Goal: Information Seeking & Learning: Learn about a topic

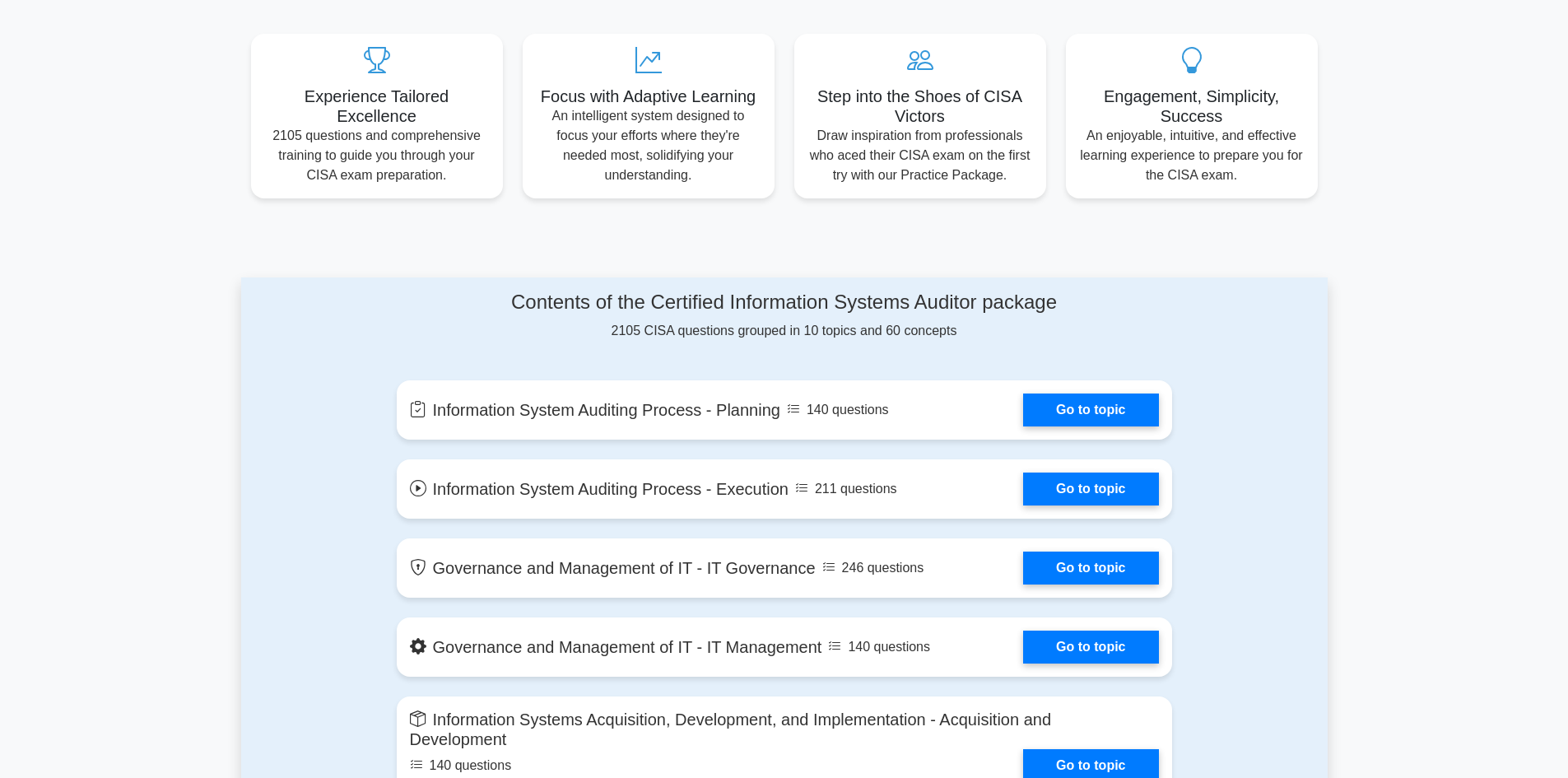
scroll to position [589, 0]
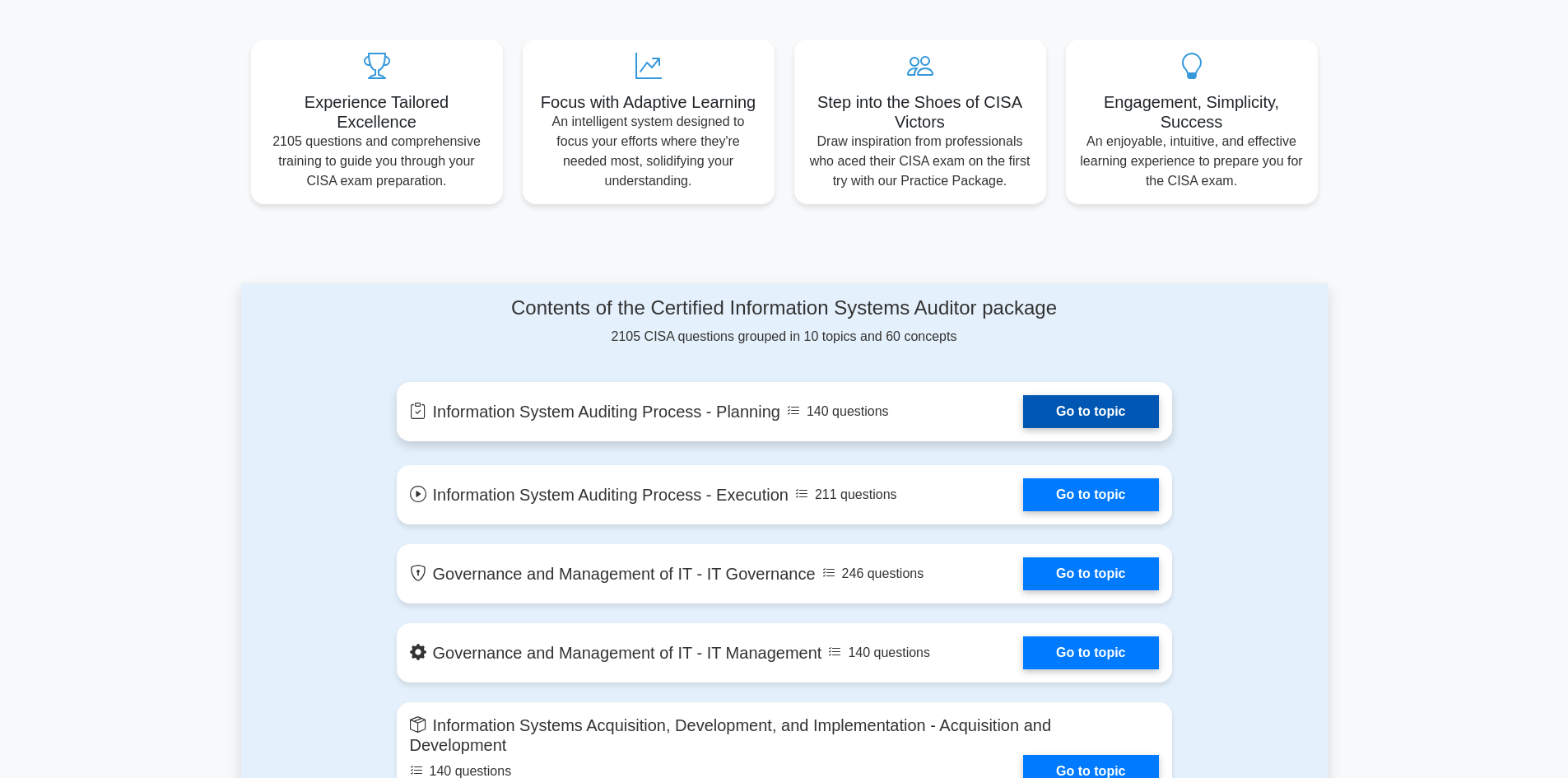
click at [1071, 411] on link "Go to topic" at bounding box center [1091, 411] width 135 height 33
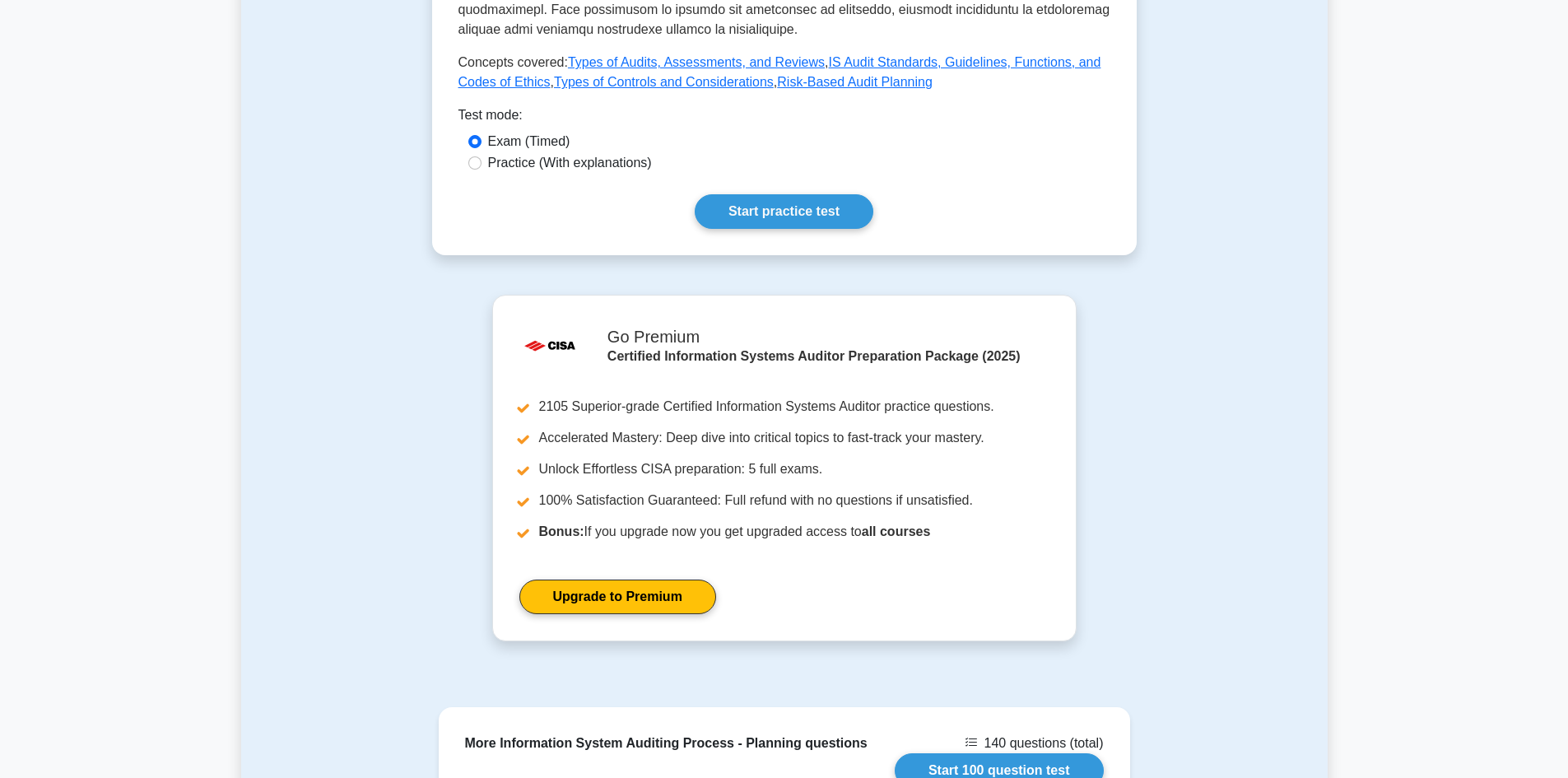
scroll to position [815, 0]
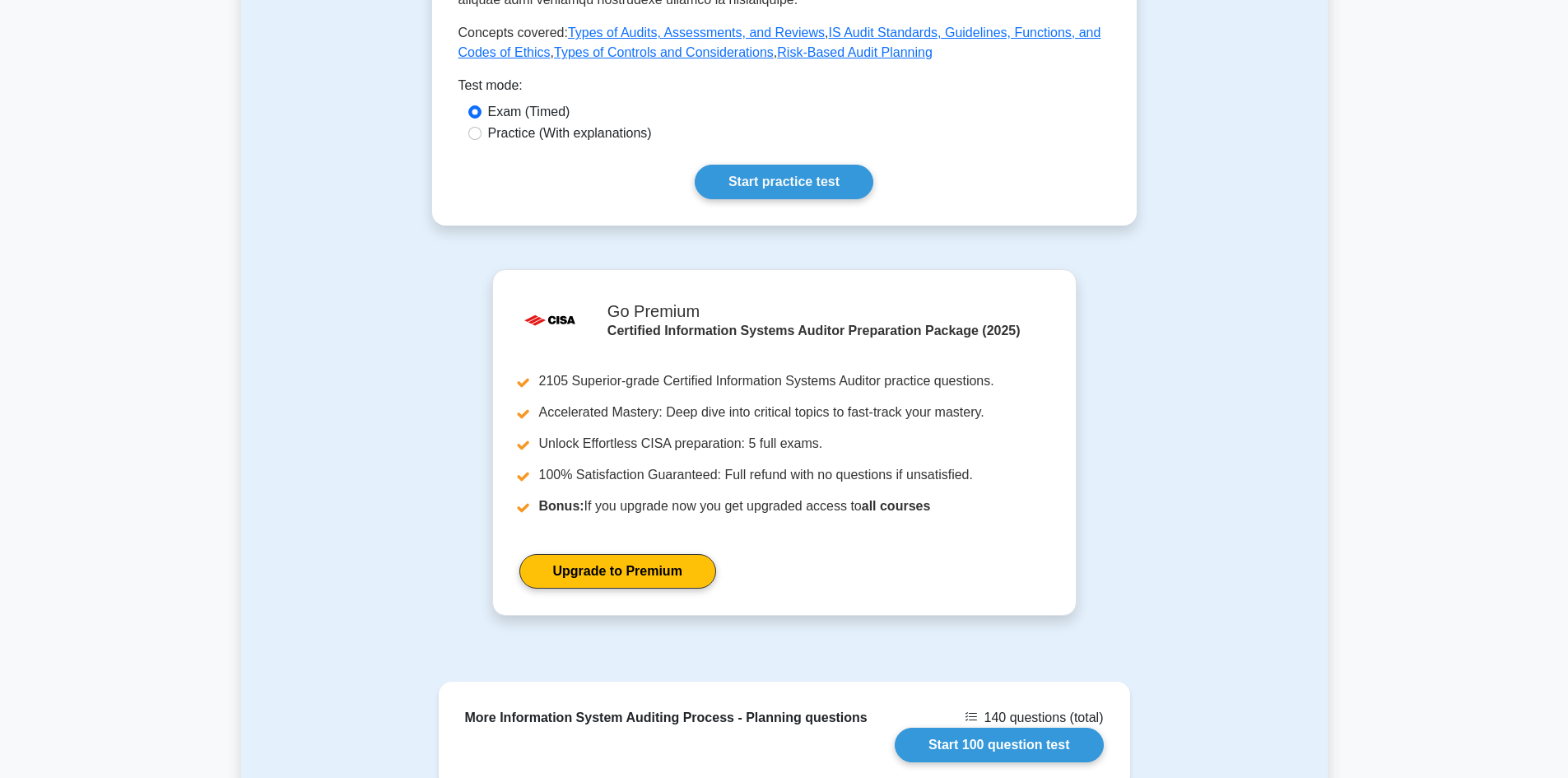
click at [622, 139] on label "Practice (With explanations)" at bounding box center [570, 133] width 164 height 20
click at [481, 139] on input "Practice (With explanations)" at bounding box center [474, 133] width 13 height 13
radio input "true"
click at [777, 167] on link "Start practice test" at bounding box center [784, 182] width 179 height 35
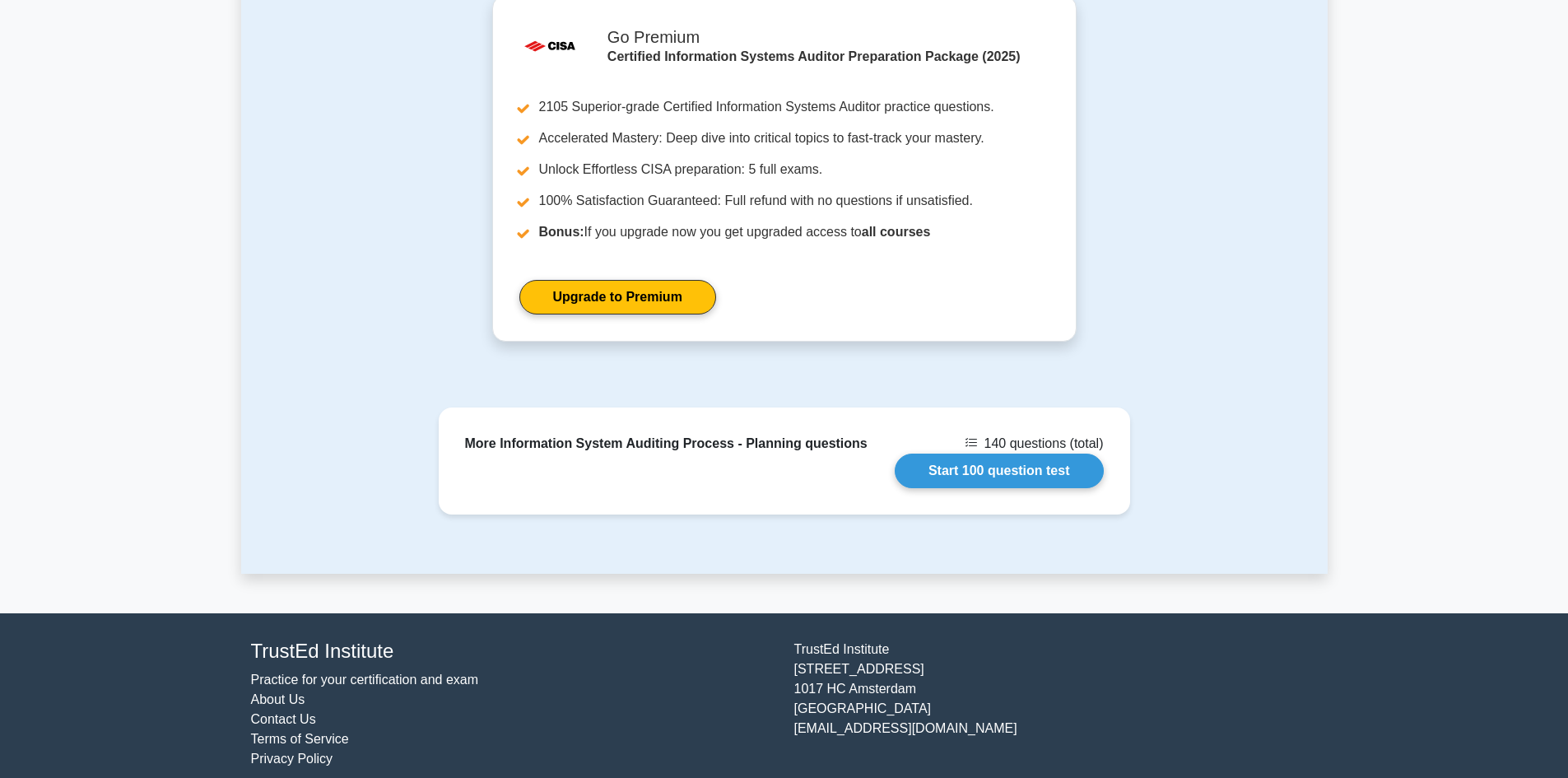
scroll to position [1091, 0]
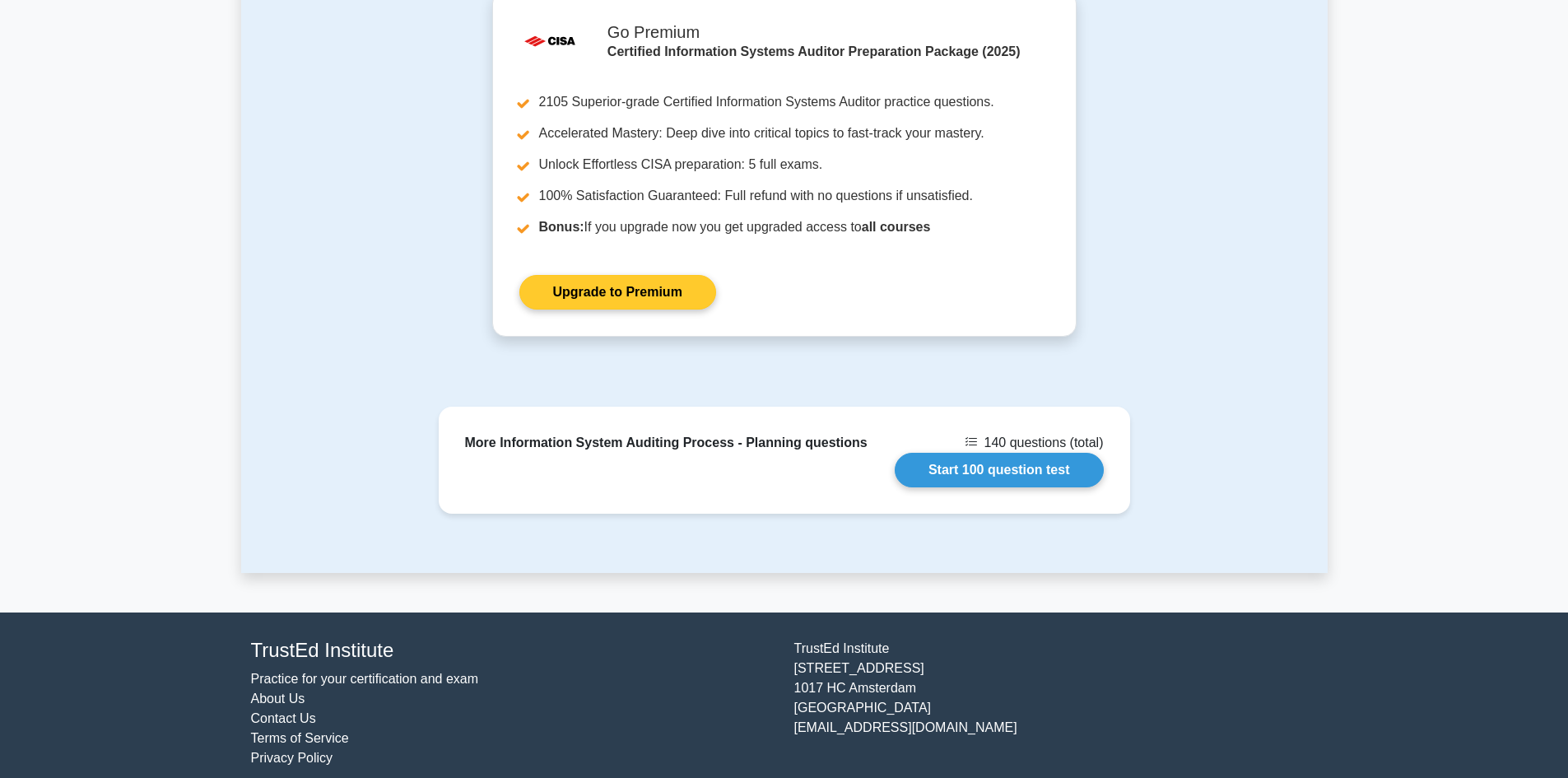
click at [643, 288] on link "Upgrade to Premium" at bounding box center [618, 292] width 197 height 35
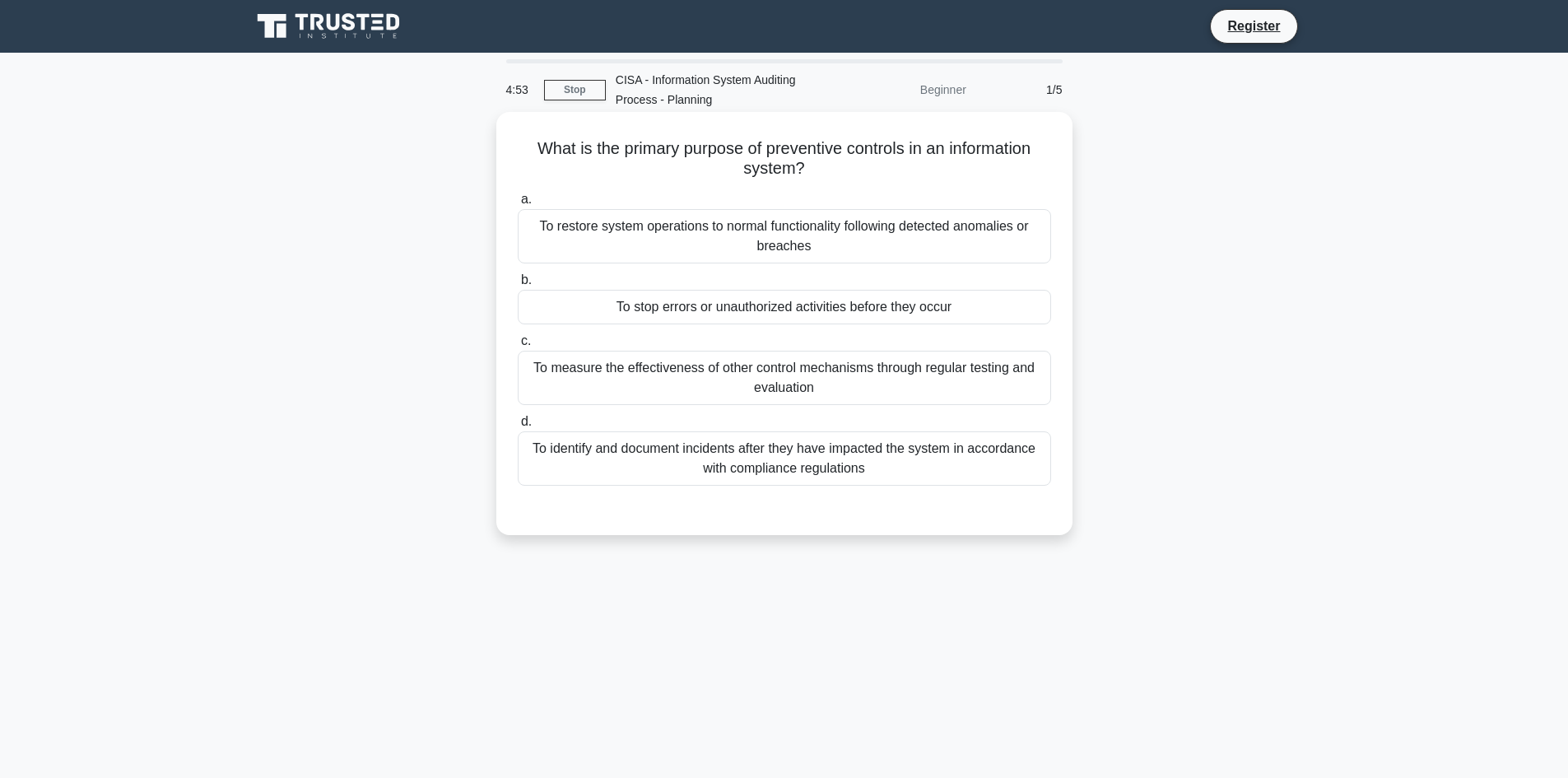
drag, startPoint x: 608, startPoint y: 368, endPoint x: 714, endPoint y: 525, distance: 189.4
click at [714, 525] on div "What is the primary purpose of preventive controls in an information system? .s…" at bounding box center [784, 323] width 563 height 410
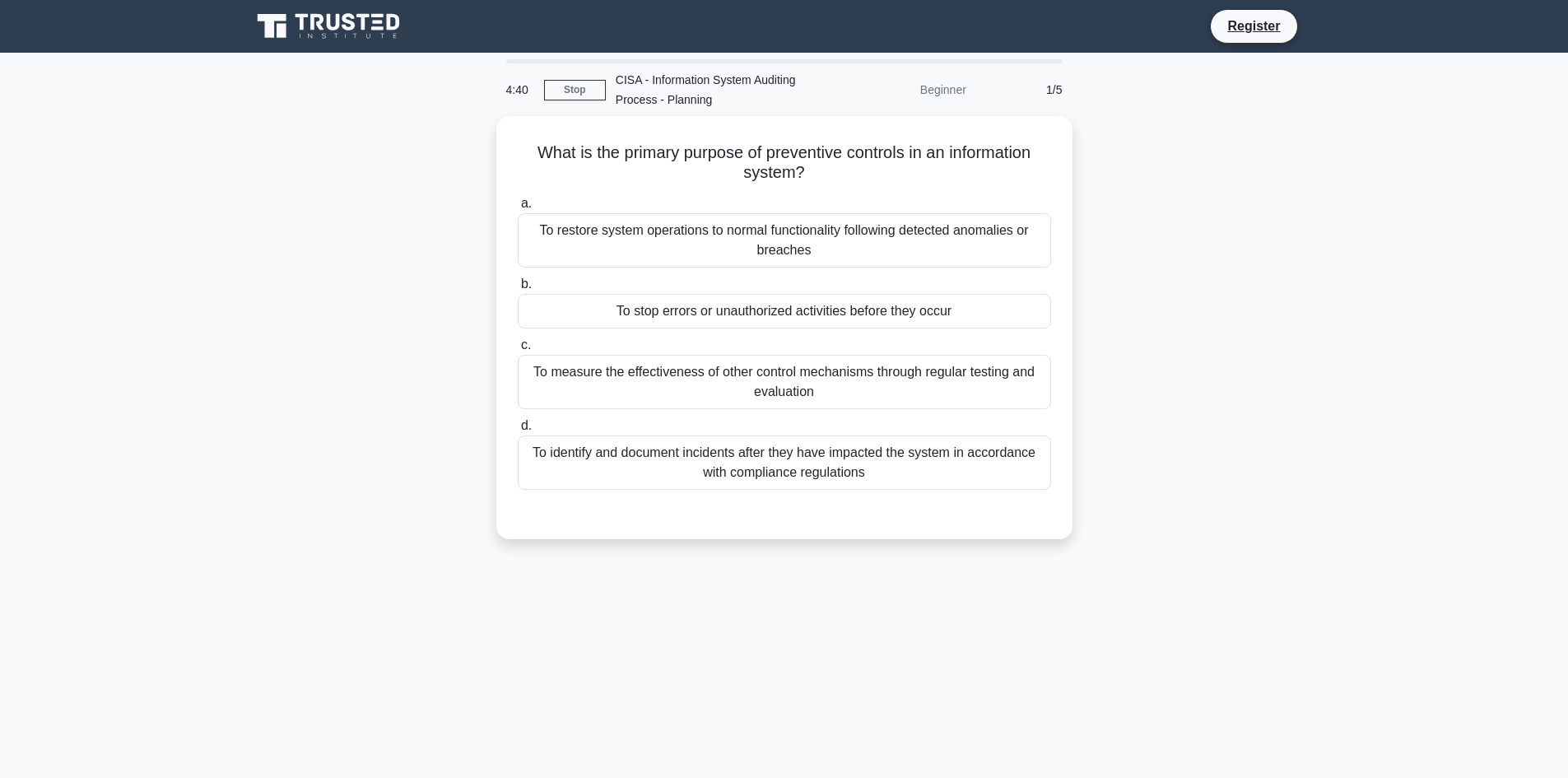
click at [271, 175] on div "What is the primary purpose of preventive controls in an information system? .s…" at bounding box center [784, 337] width 1087 height 443
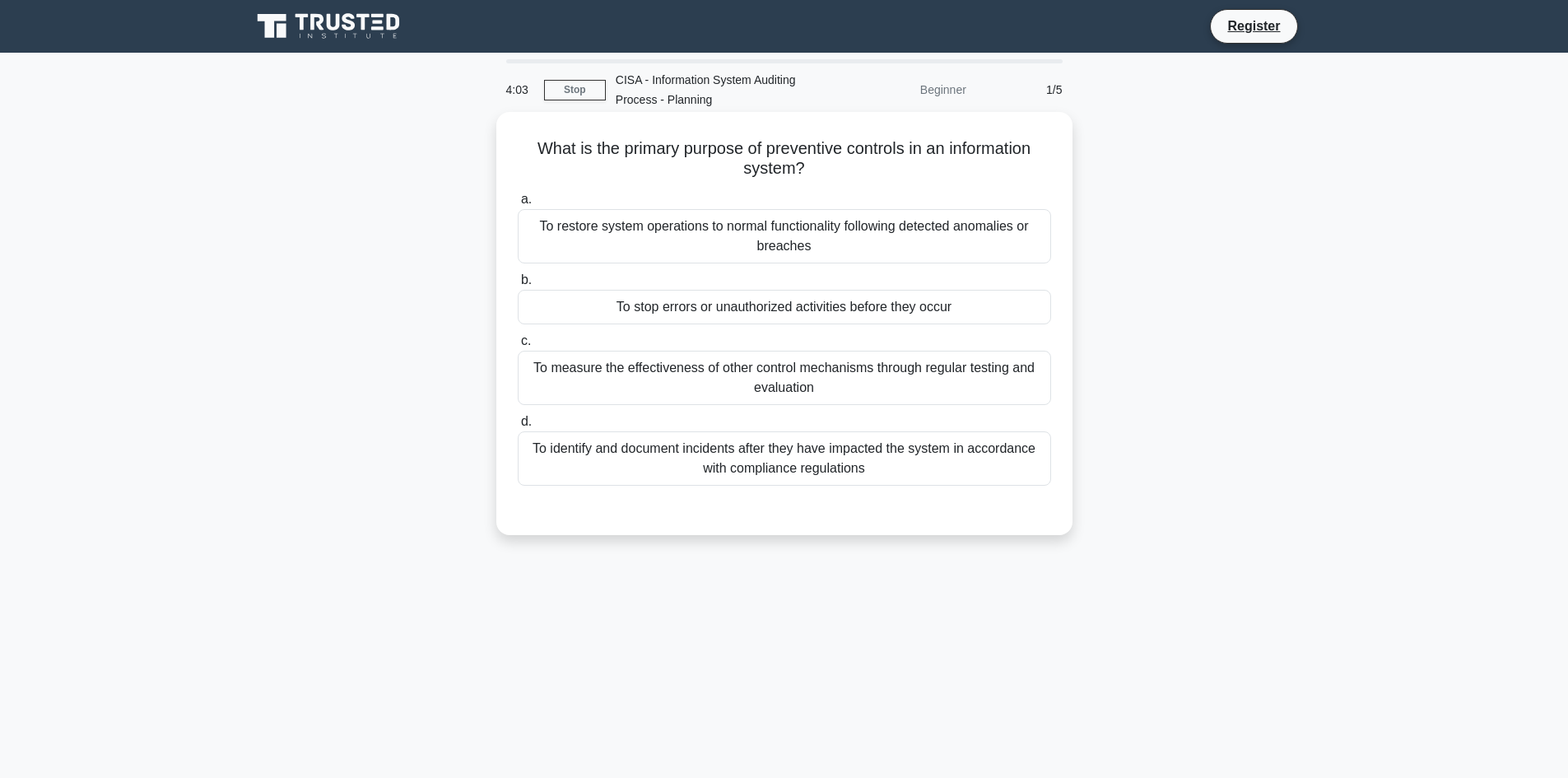
click at [822, 305] on div "To stop errors or unauthorized activities before they occur" at bounding box center [784, 307] width 534 height 35
click at [517, 286] on input "b. To stop errors or unauthorized activities before they occur" at bounding box center [517, 280] width 0 height 10
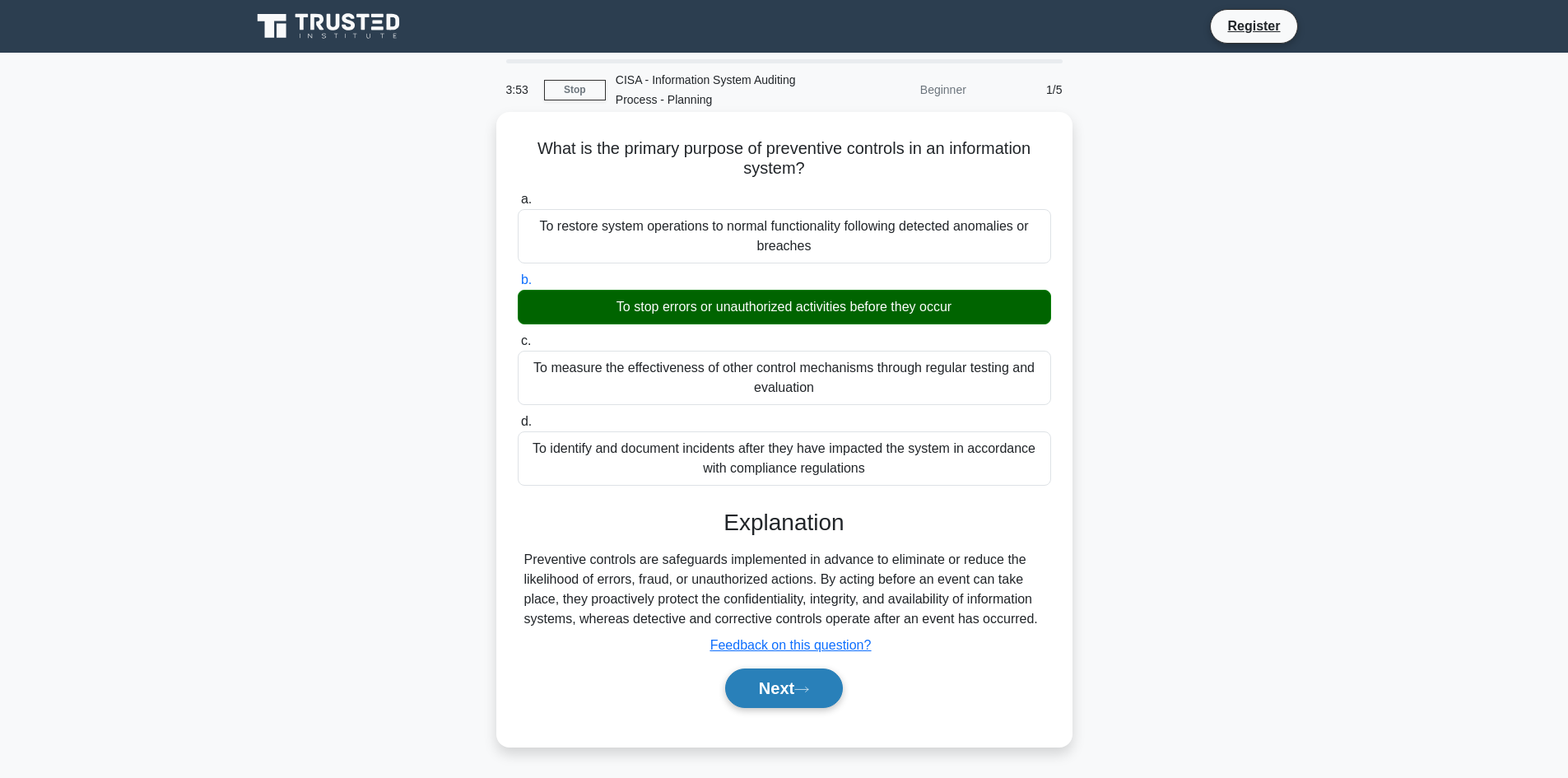
click at [818, 680] on button "Next" at bounding box center [784, 688] width 117 height 40
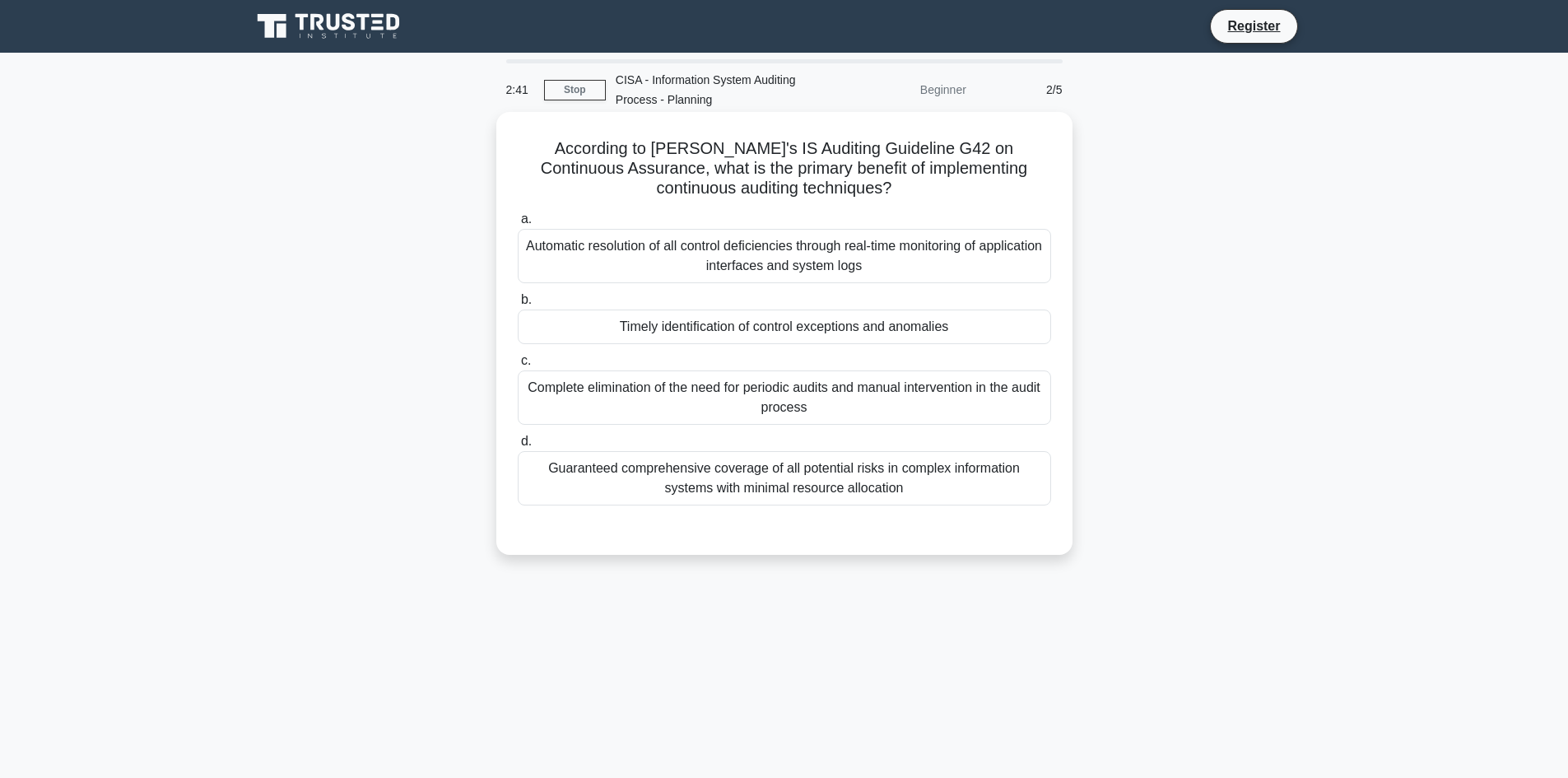
click at [905, 266] on div "Automatic resolution of all control deficiencies through real-time monitoring o…" at bounding box center [784, 256] width 534 height 54
click at [517, 225] on input "a. Automatic resolution of all control deficiencies through real-time monitorin…" at bounding box center [517, 219] width 0 height 10
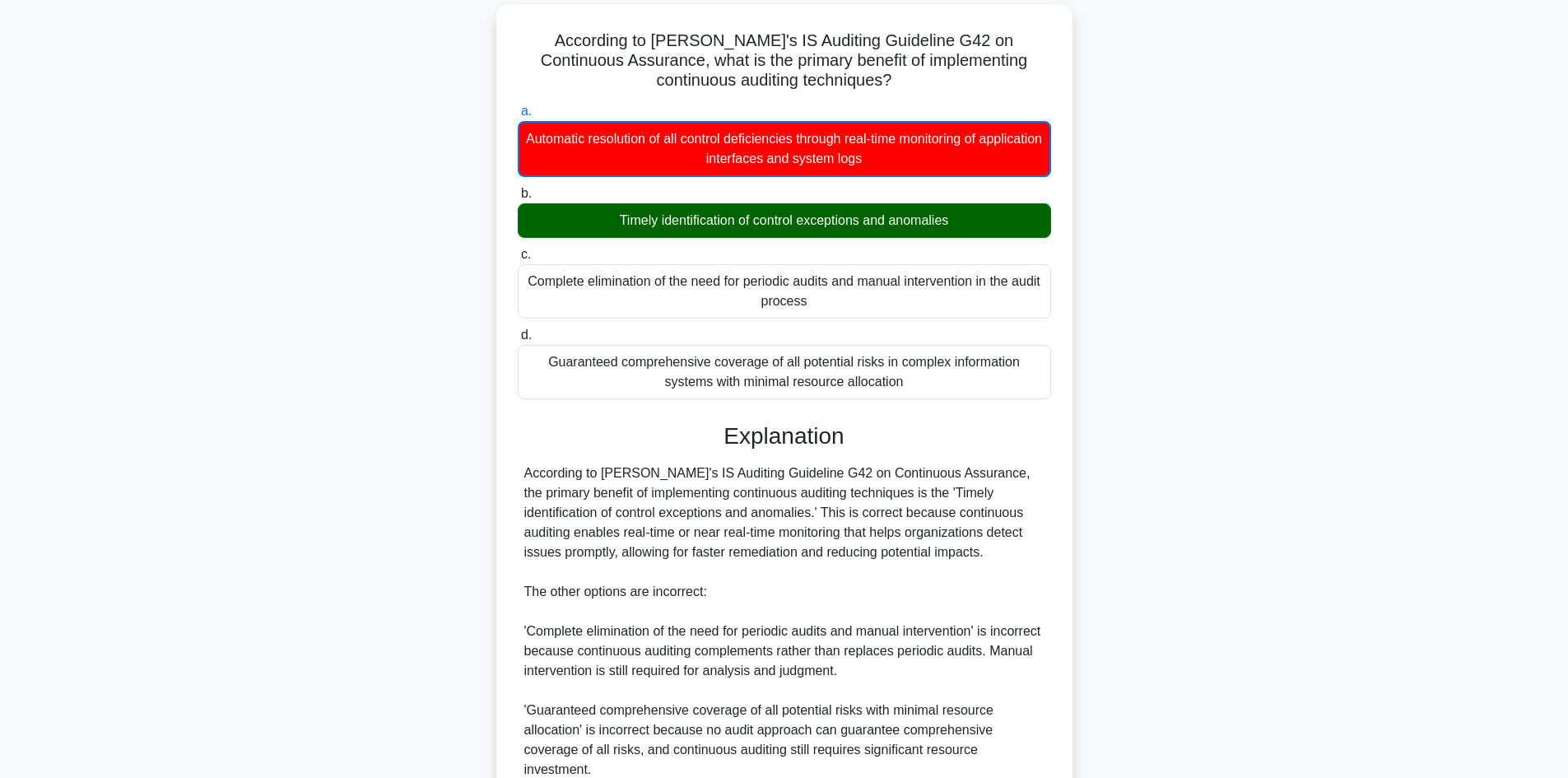
scroll to position [109, 0]
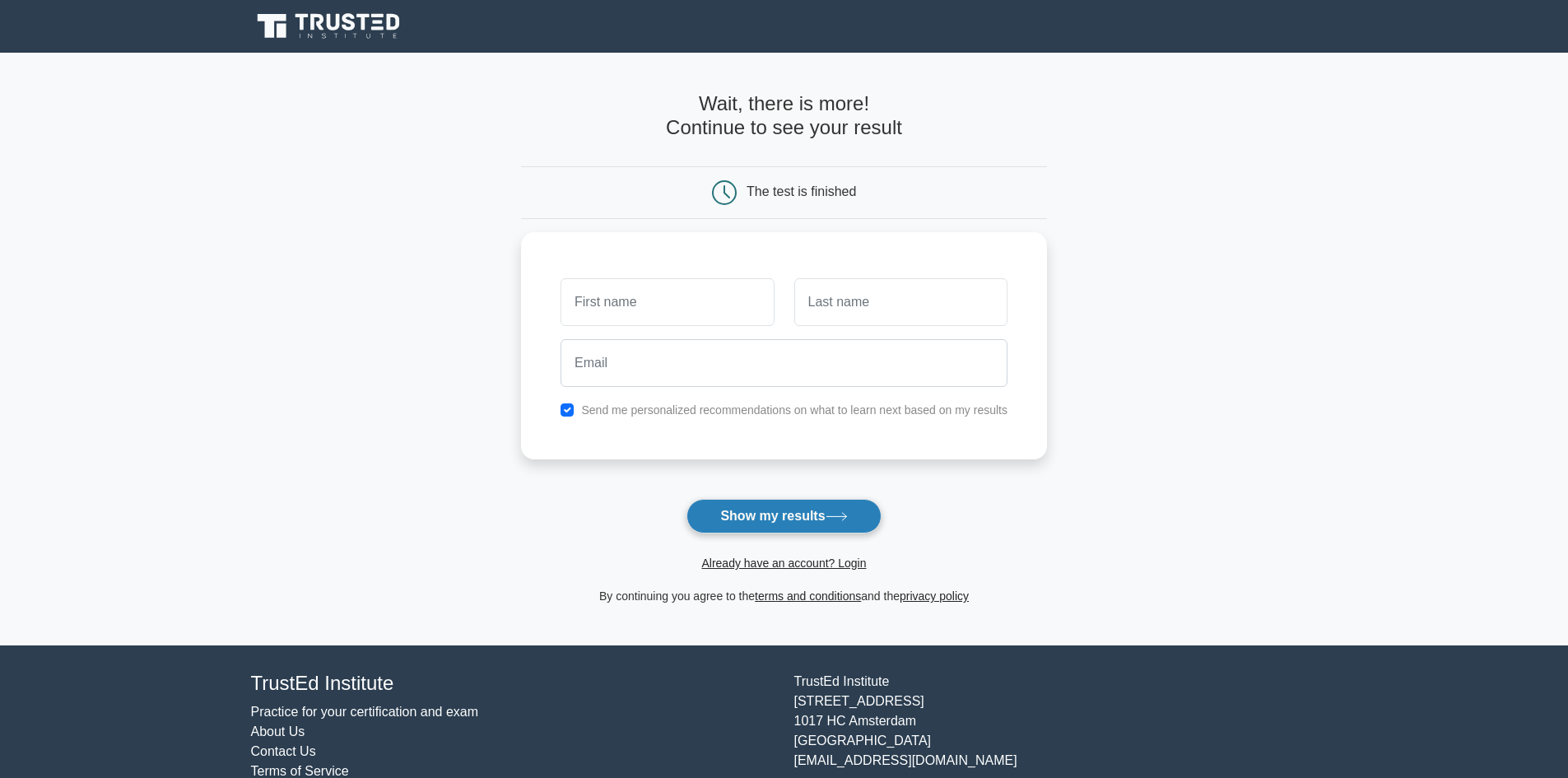
click at [770, 525] on button "Show my results" at bounding box center [784, 516] width 194 height 35
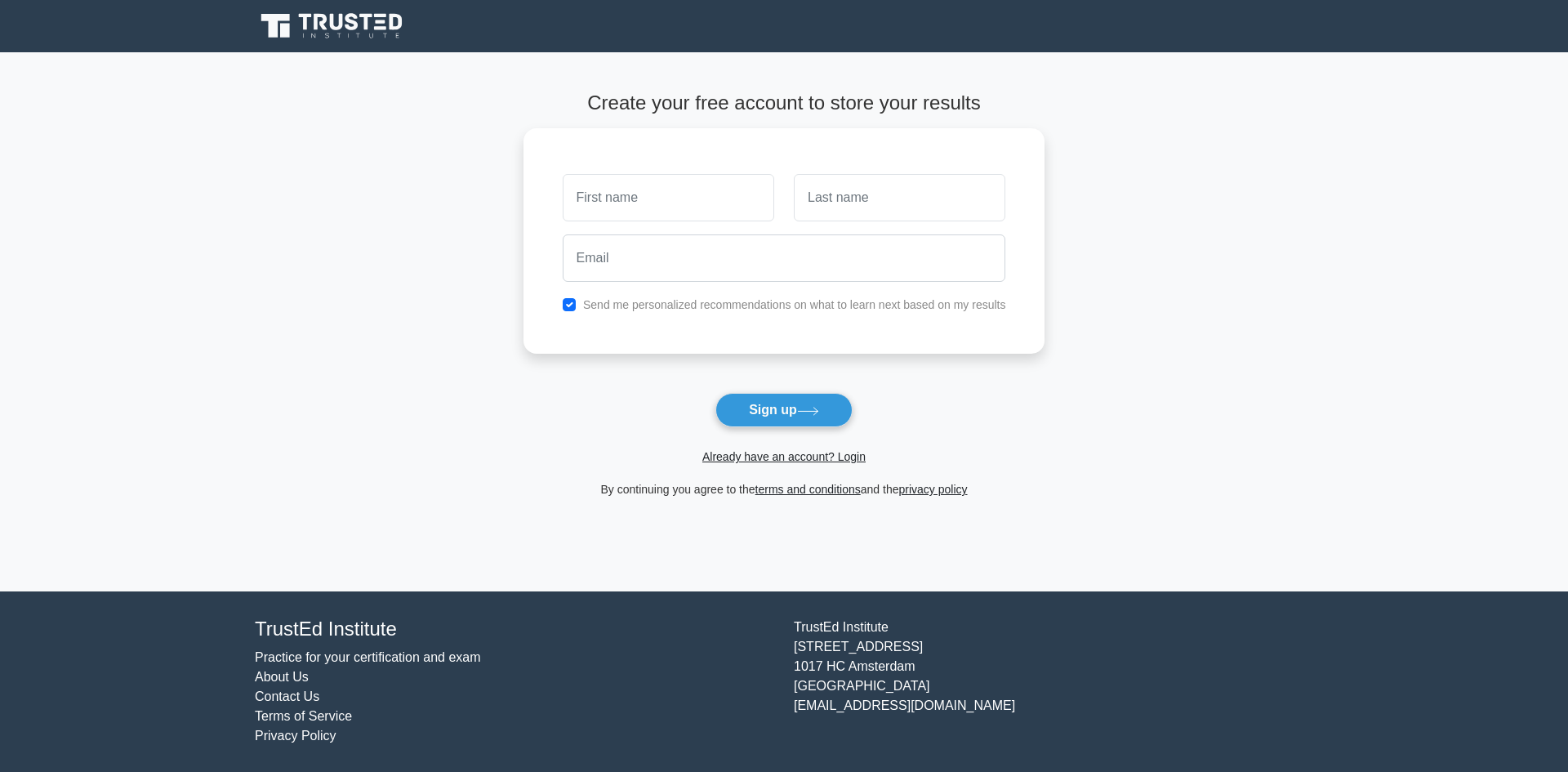
click at [342, 34] on icon at bounding box center [332, 26] width 157 height 31
